Goal: Task Accomplishment & Management: Manage account settings

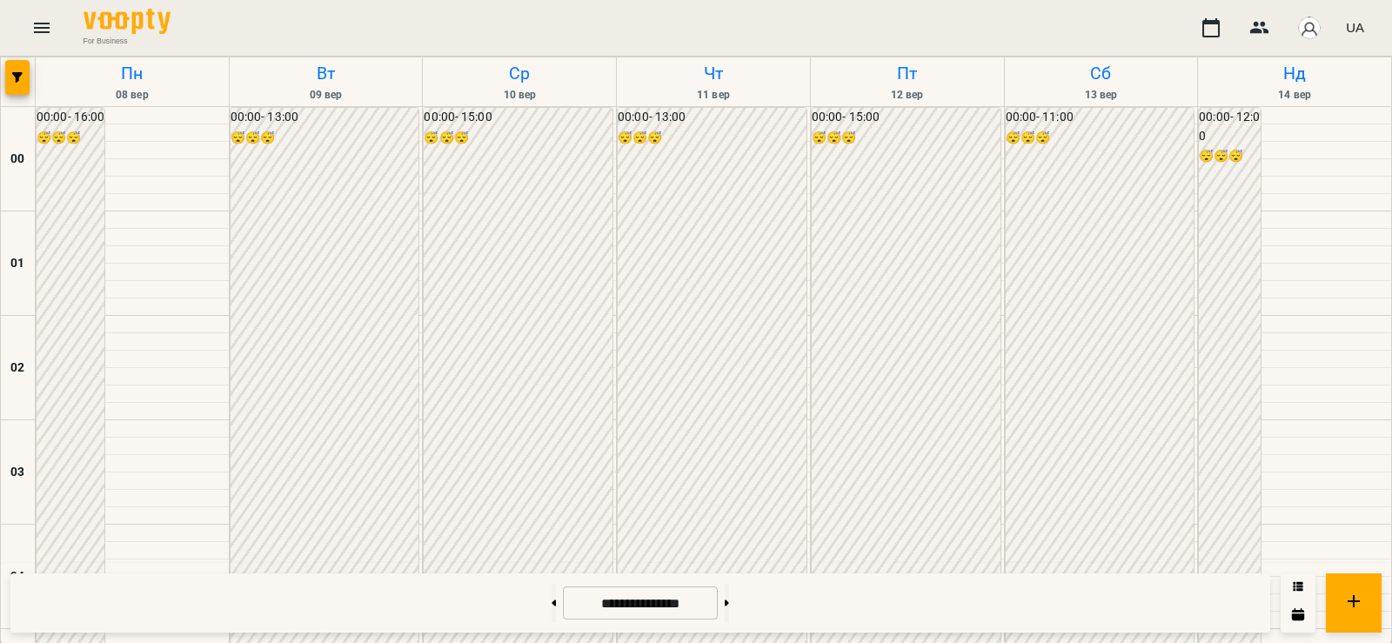
scroll to position [1642, 0]
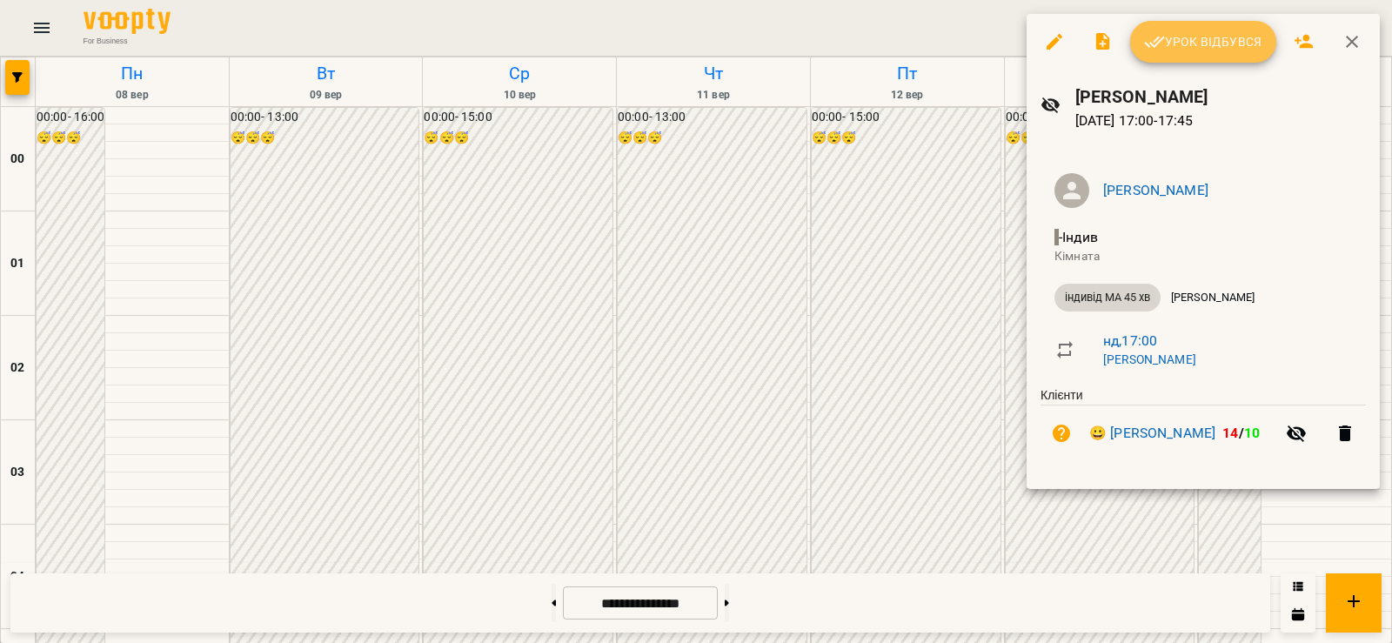
click at [1232, 54] on button "Урок відбувся" at bounding box center [1203, 42] width 146 height 42
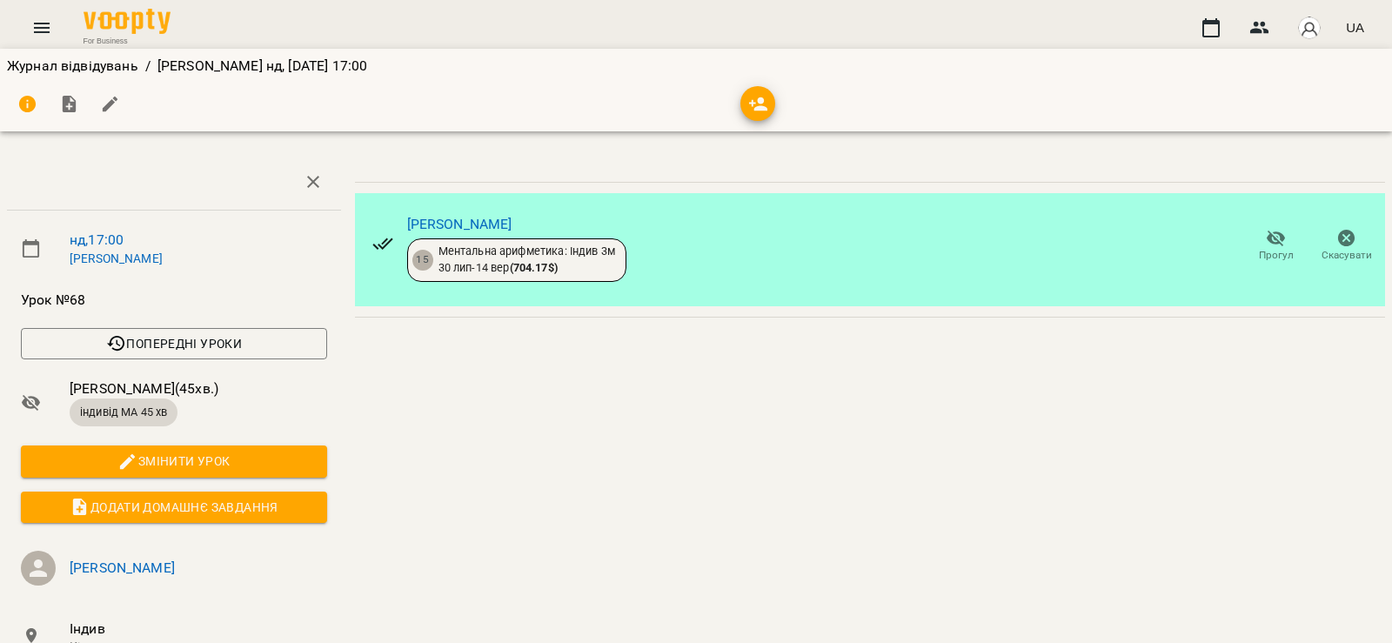
click at [1259, 249] on span "Прогул" at bounding box center [1276, 255] width 35 height 15
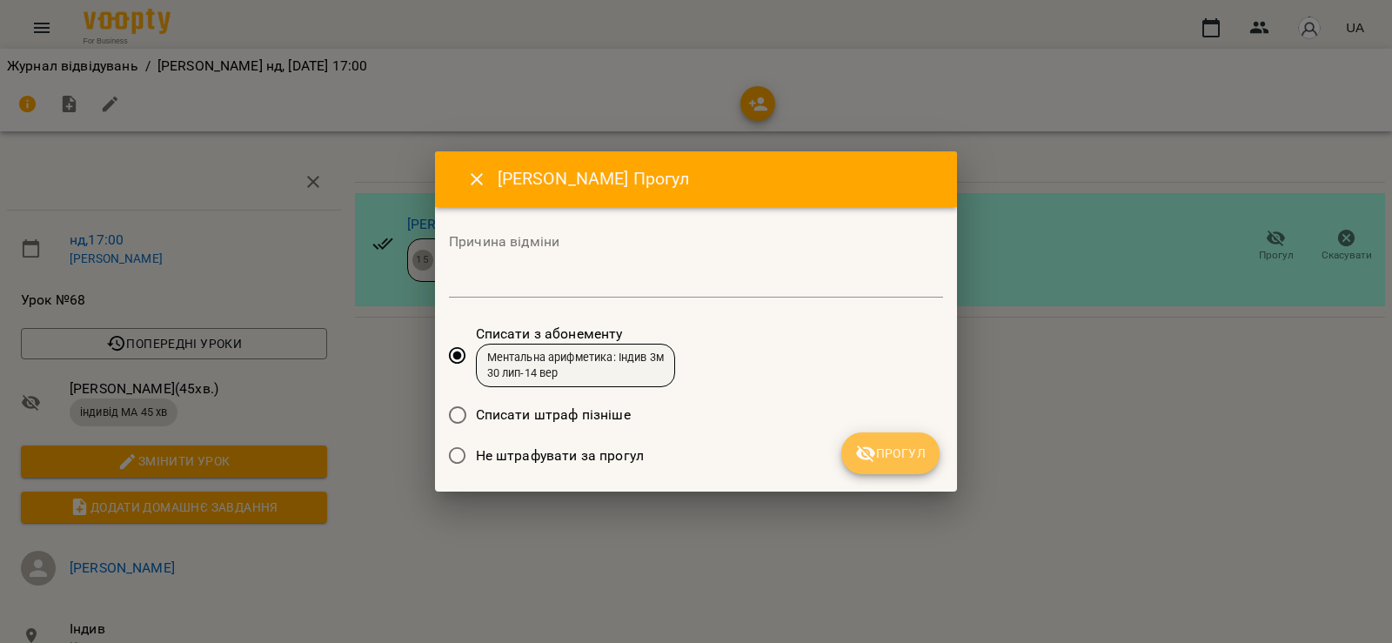
click at [898, 464] on span "Прогул" at bounding box center [890, 453] width 70 height 21
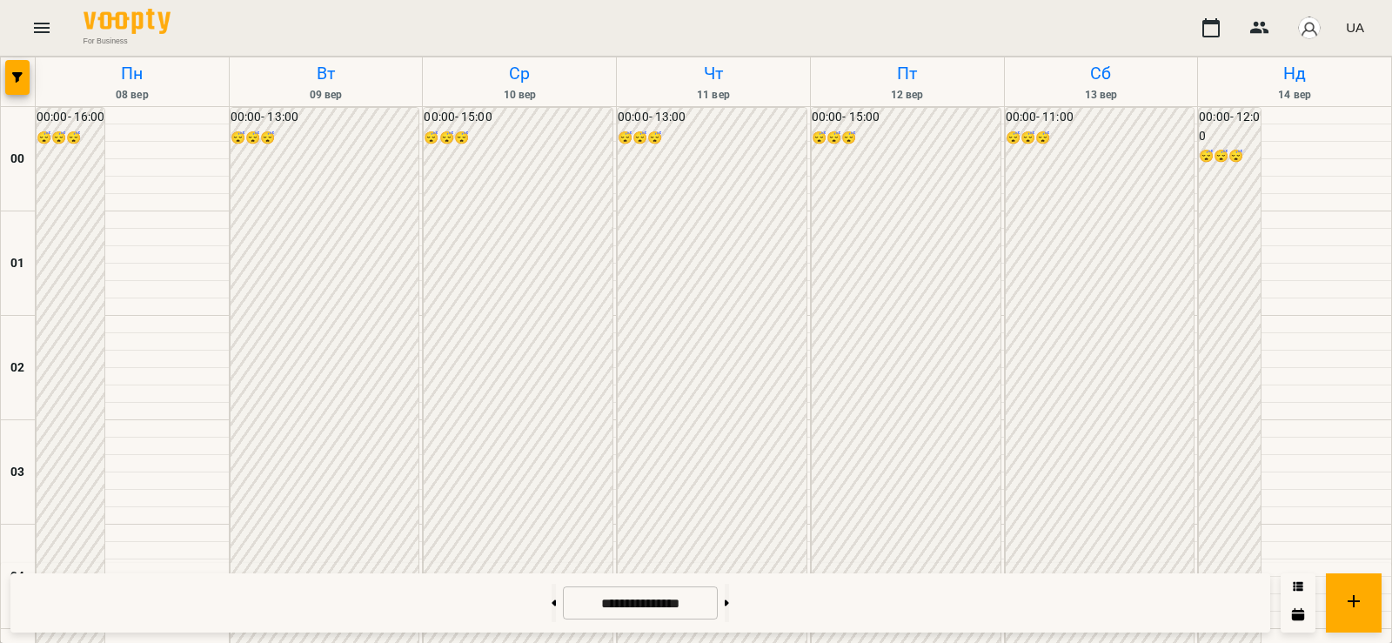
scroll to position [1421, 0]
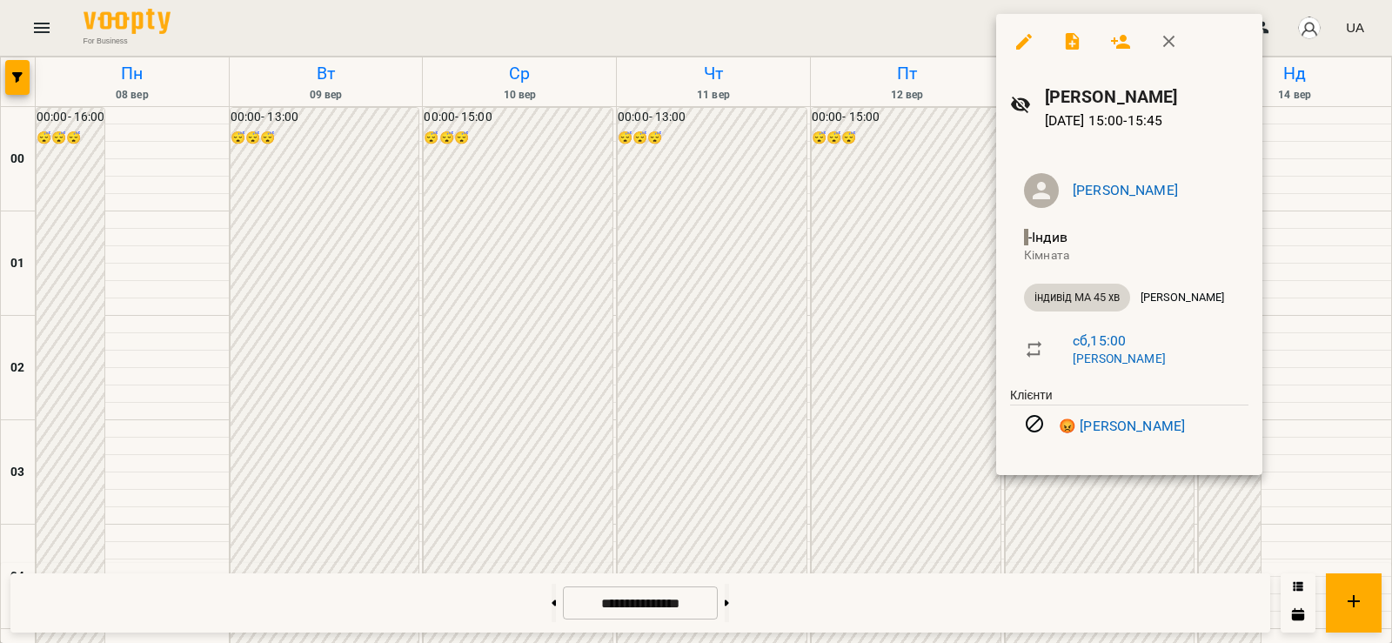
click at [822, 156] on div at bounding box center [696, 321] width 1392 height 643
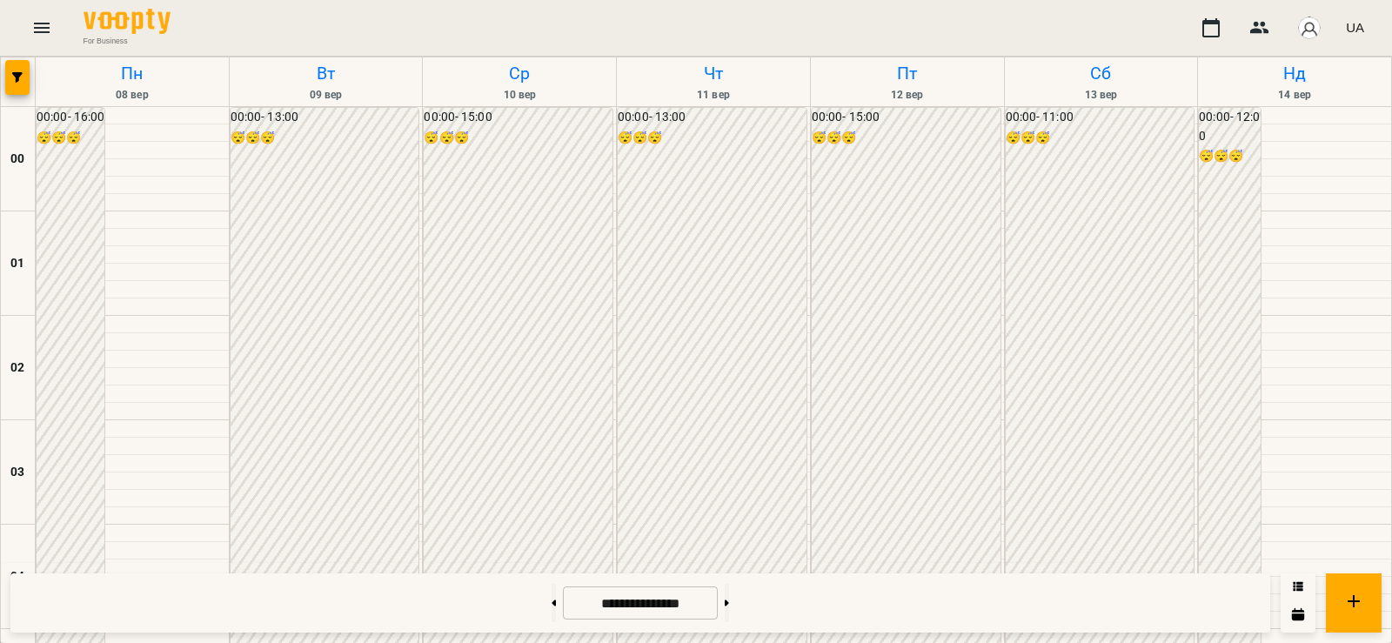
scroll to position [1625, 0]
click at [729, 609] on button at bounding box center [727, 603] width 4 height 38
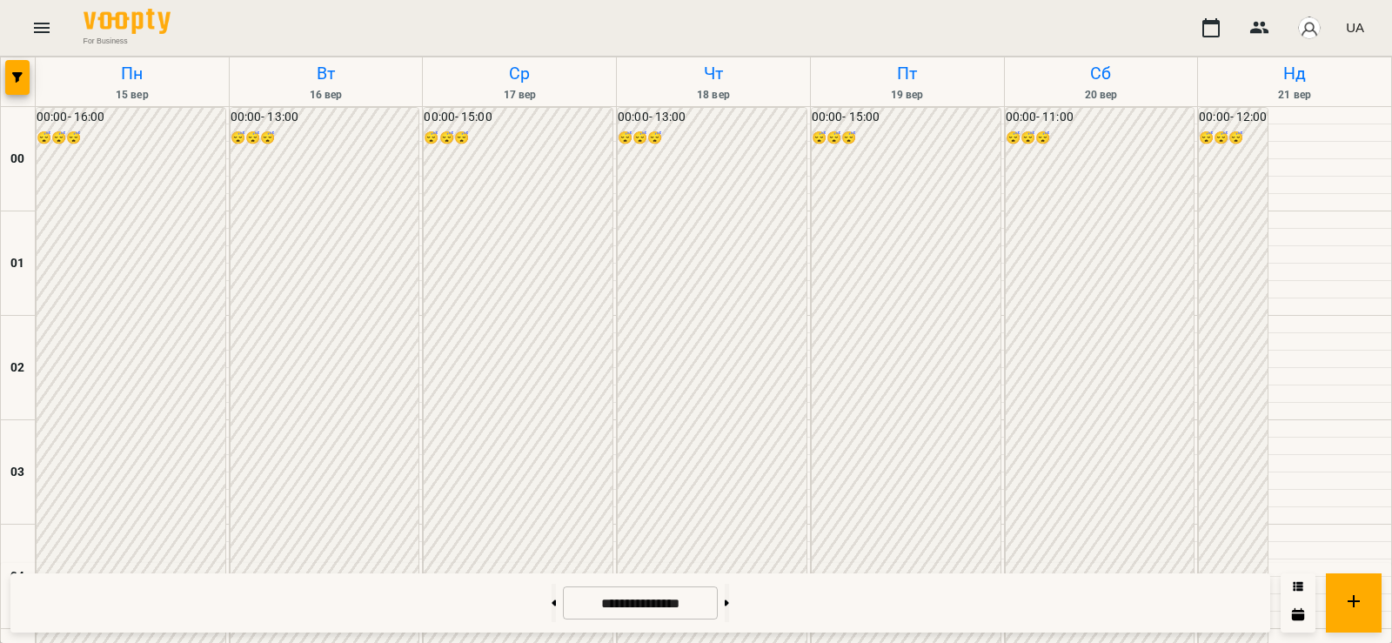
scroll to position [1218, 0]
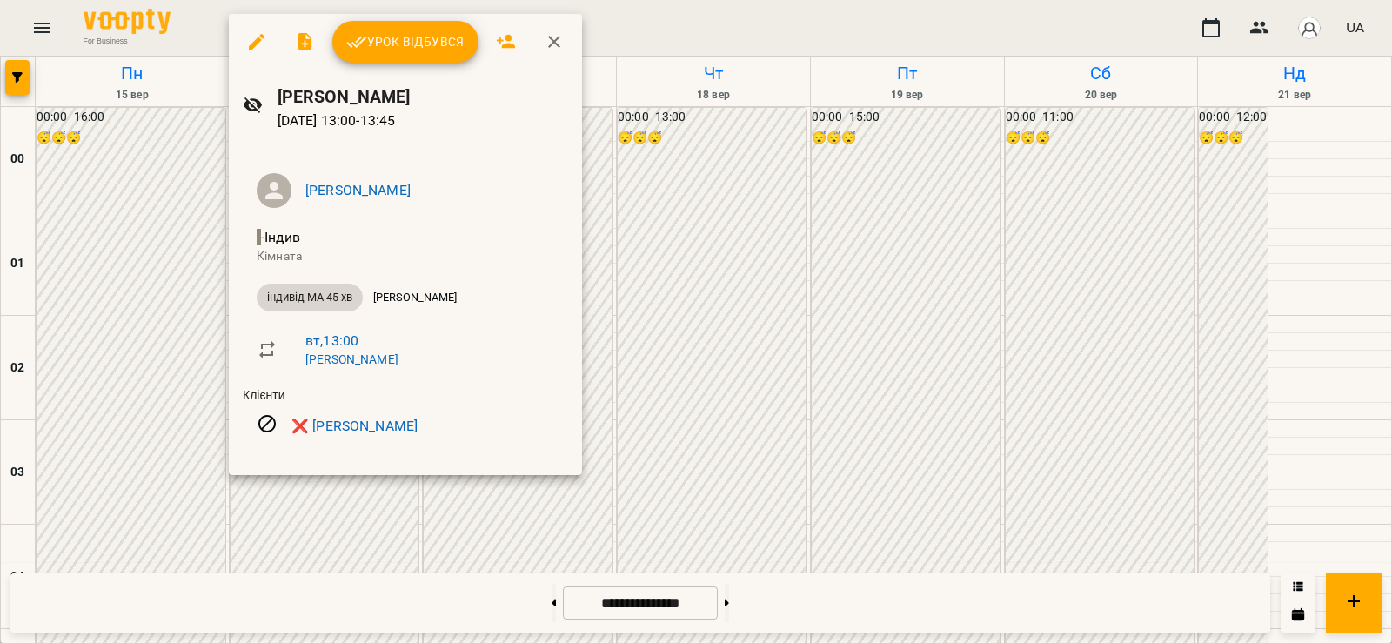
click at [175, 378] on div at bounding box center [696, 321] width 1392 height 643
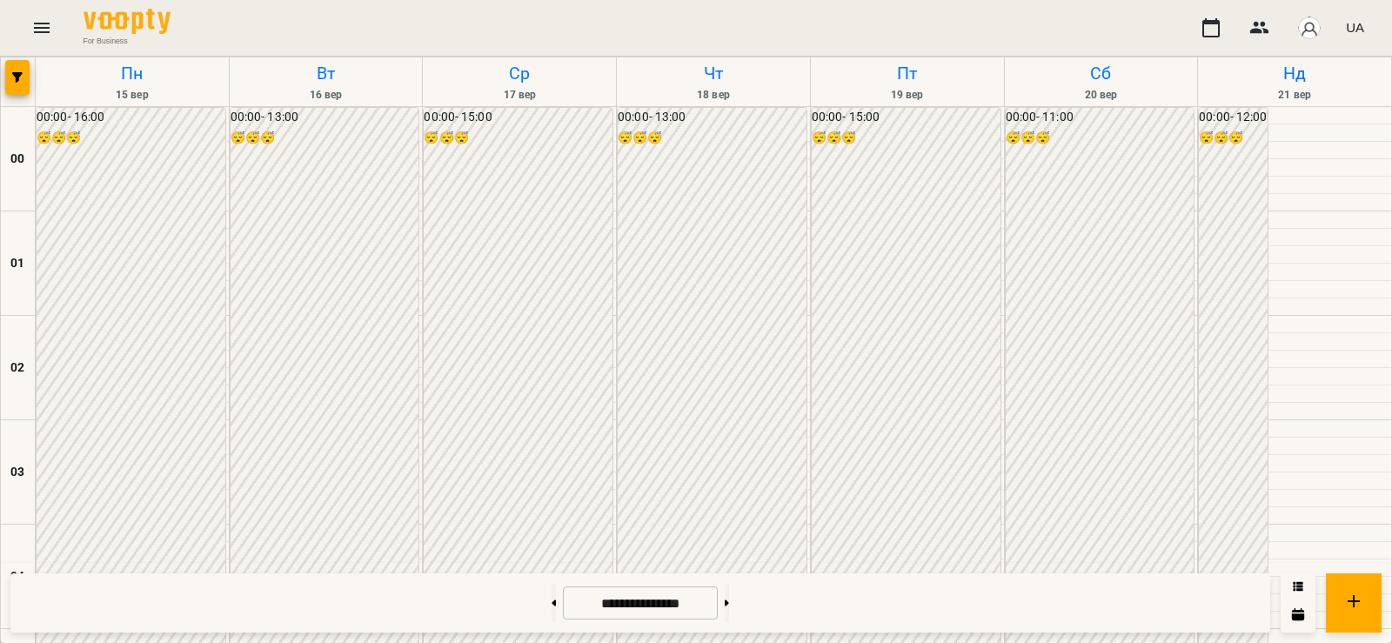
scroll to position [1827, 0]
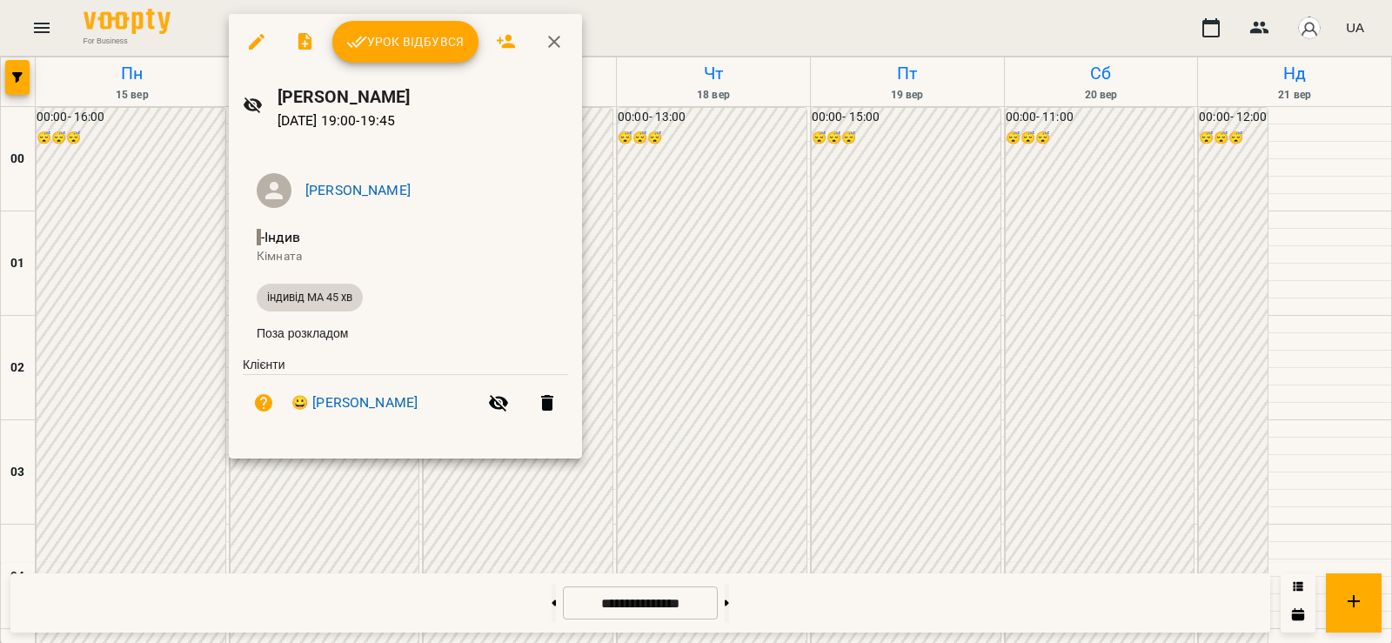
click at [193, 433] on div at bounding box center [696, 321] width 1392 height 643
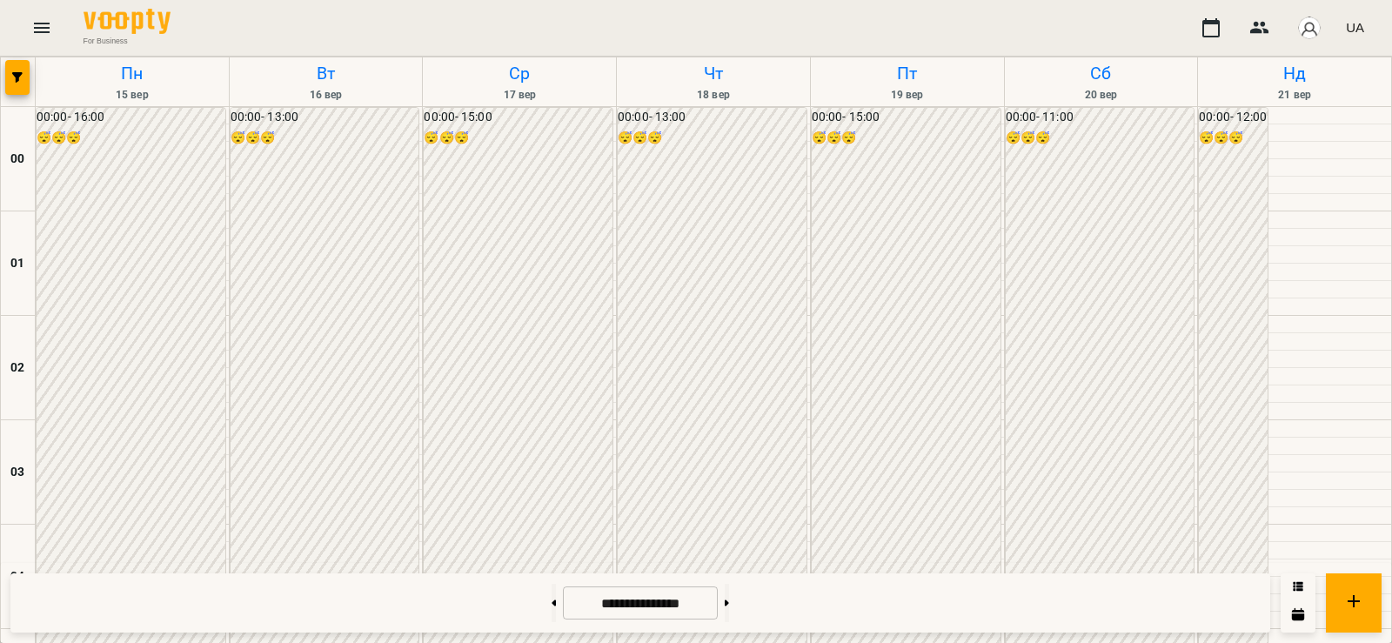
scroll to position [2048, 0]
click at [552, 607] on button at bounding box center [554, 603] width 4 height 38
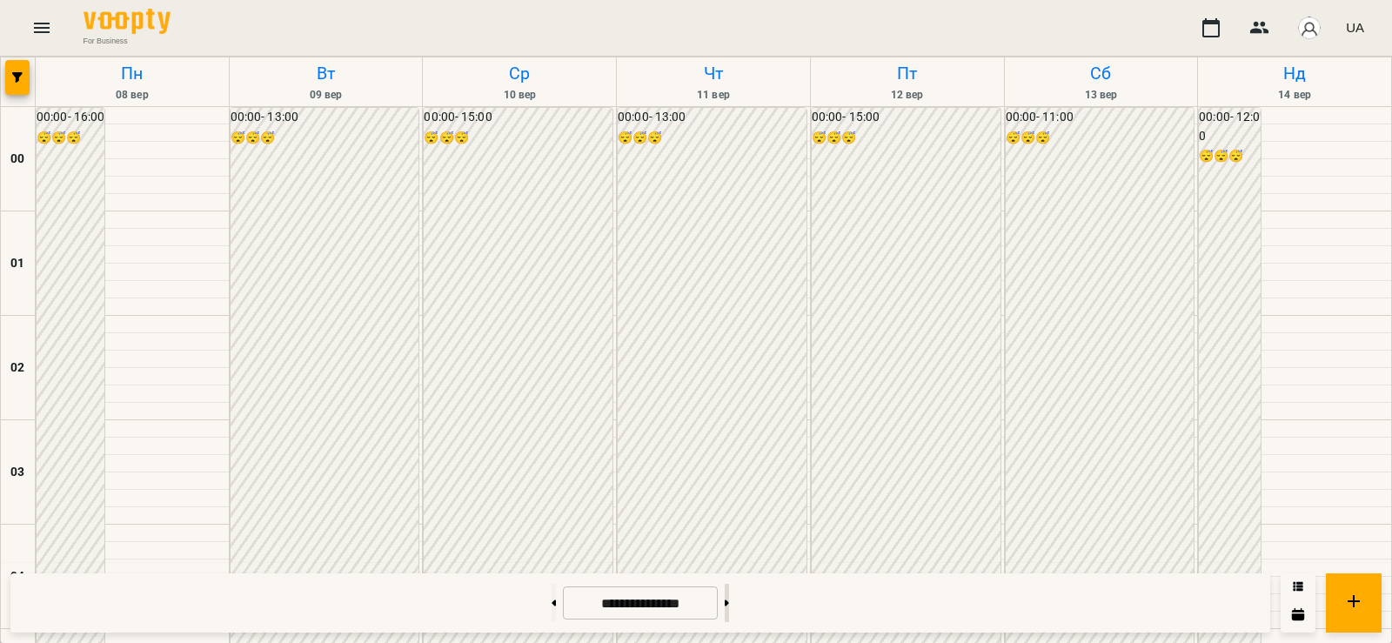
click at [729, 616] on button at bounding box center [727, 603] width 4 height 38
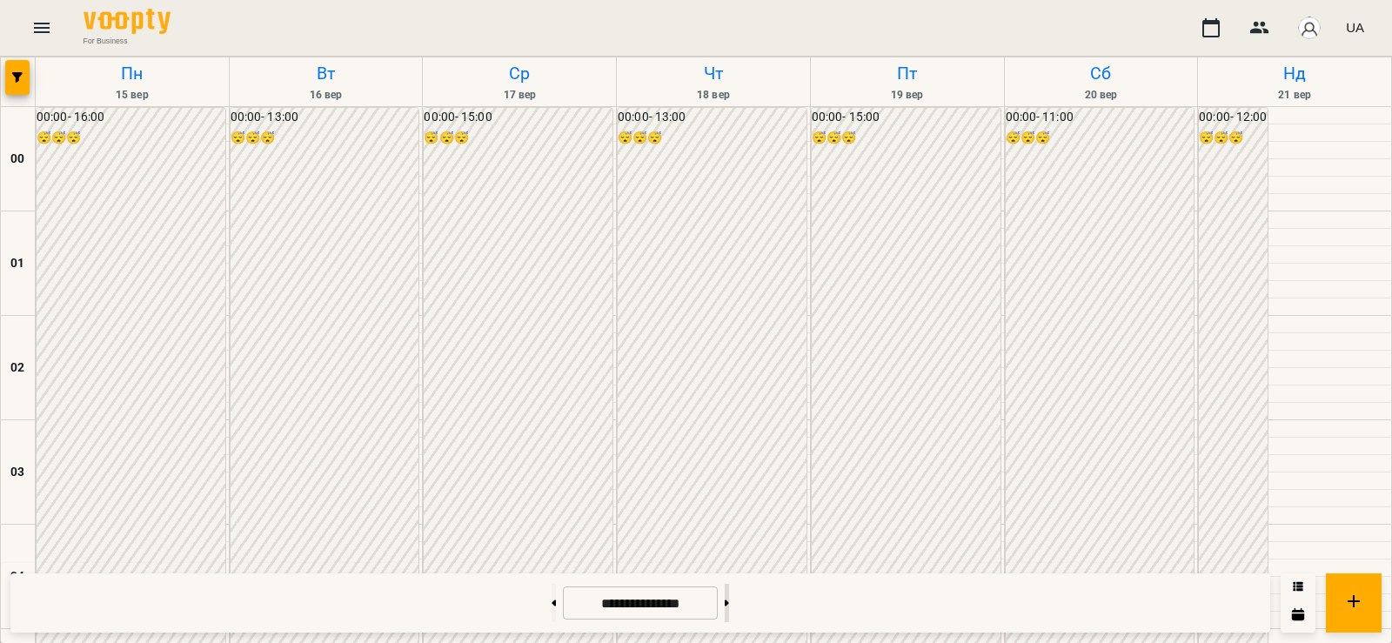
click at [729, 597] on button at bounding box center [727, 603] width 4 height 38
click at [552, 598] on button at bounding box center [554, 603] width 4 height 38
type input "**********"
